Goal: Transaction & Acquisition: Purchase product/service

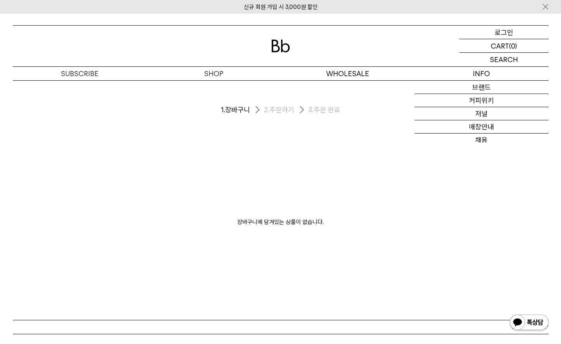
click at [514, 33] on div "LOGIN 로그인" at bounding box center [503, 32] width 89 height 13
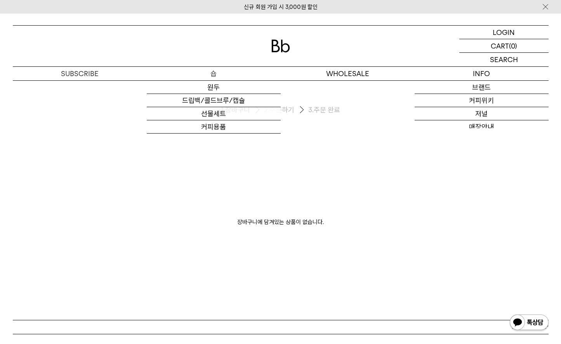
click at [215, 68] on p "숍" at bounding box center [214, 74] width 134 height 14
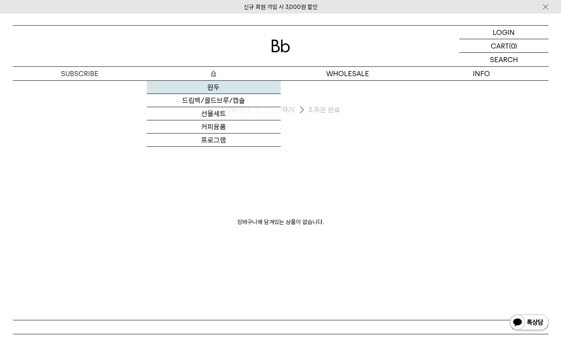
click at [216, 86] on link "원두" at bounding box center [214, 87] width 134 height 13
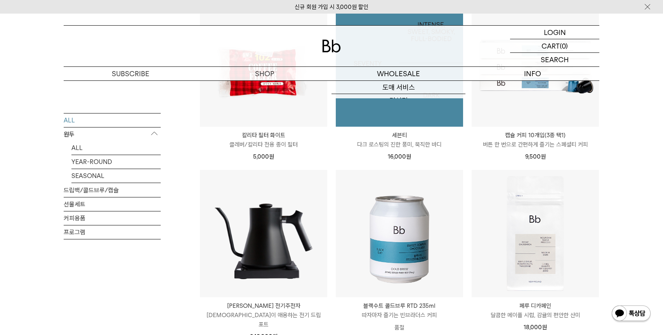
scroll to position [932, 0]
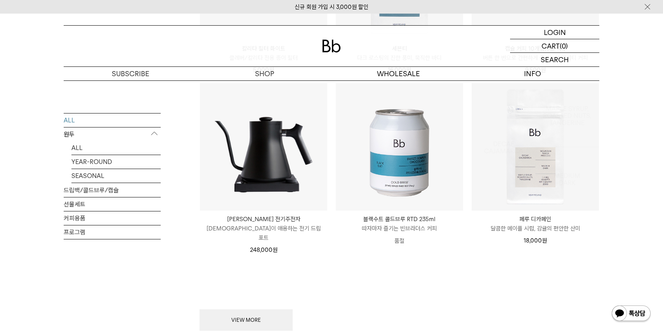
drag, startPoint x: 645, startPoint y: 203, endPoint x: 669, endPoint y: 196, distance: 24.6
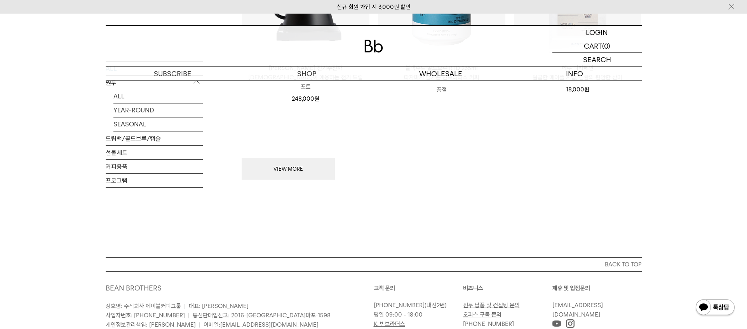
scroll to position [998, 0]
